Goal: Obtain resource: Obtain resource

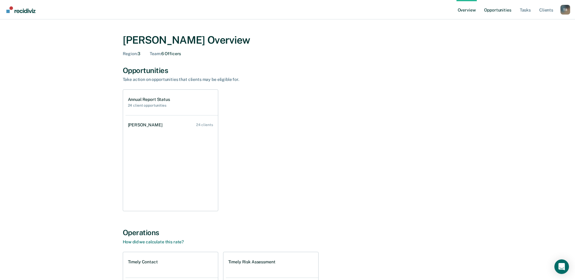
click at [497, 11] on link "Opportunities" at bounding box center [497, 9] width 29 height 19
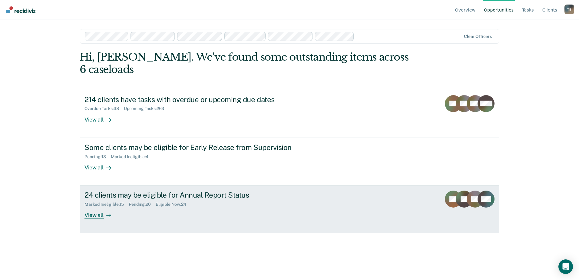
click at [151, 191] on div "24 clients may be eligible for Annual Report Status" at bounding box center [191, 195] width 213 height 9
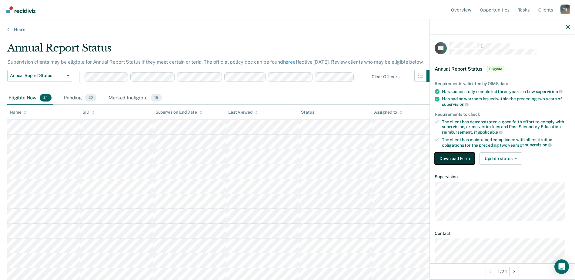
click at [461, 161] on button "Download Form" at bounding box center [455, 158] width 40 height 12
